Goal: Information Seeking & Learning: Understand process/instructions

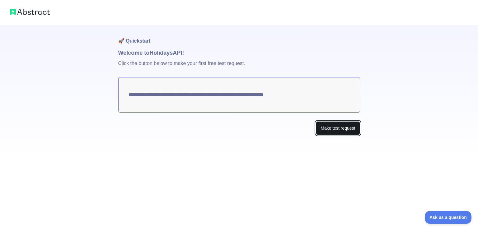
click at [329, 131] on button "Make test request" at bounding box center [338, 128] width 44 height 14
click at [345, 131] on button "Make test request" at bounding box center [338, 128] width 44 height 14
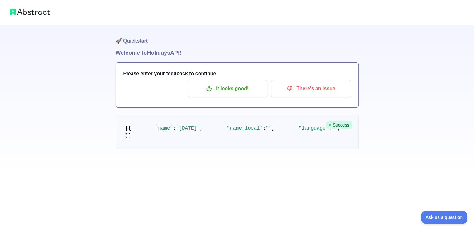
drag, startPoint x: 205, startPoint y: 141, endPoint x: 217, endPoint y: 174, distance: 35.4
click at [217, 149] on pre "[ { "name" : "[DATE]" , "name_local" : "" , "language" : "" , "description" : "…" at bounding box center [237, 132] width 243 height 34
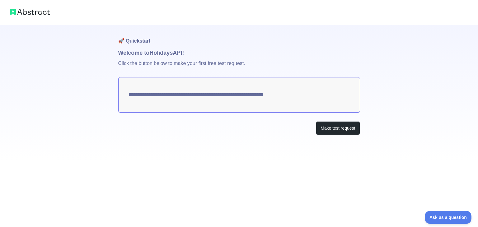
click at [254, 96] on textarea "**********" at bounding box center [239, 94] width 242 height 35
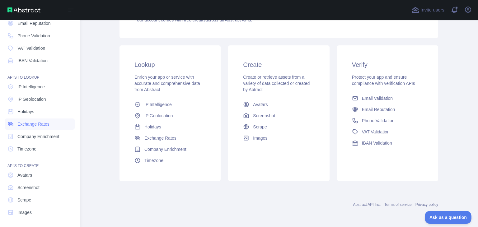
scroll to position [45, 0]
click at [33, 114] on span "Holidays" at bounding box center [25, 112] width 17 height 6
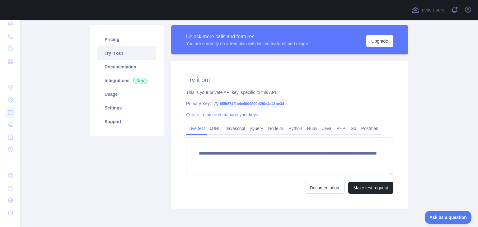
scroll to position [40, 0]
click at [292, 126] on link "Python" at bounding box center [295, 129] width 19 height 10
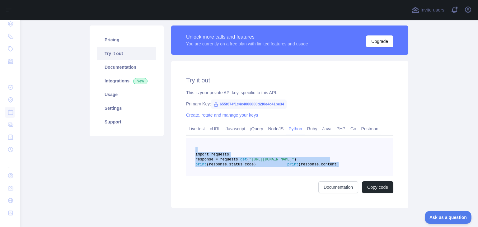
drag, startPoint x: 276, startPoint y: 186, endPoint x: 217, endPoint y: 150, distance: 69.3
click at [217, 150] on pre "import requests response = requests. get ( "[URL][DOMAIN_NAME]" ) print (respon…" at bounding box center [289, 157] width 207 height 39
copy code "import requests response = requests. get ( "[URL][DOMAIN_NAME]" ) print (respon…"
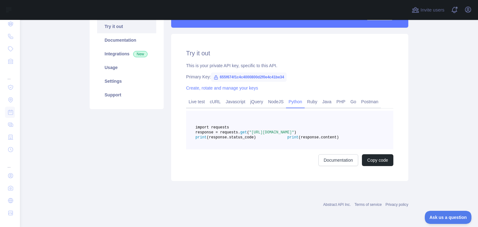
click at [153, 107] on div "Pricing Try it out Documentation Integrations New Usage Settings Support" at bounding box center [127, 89] width 82 height 183
